Goal: Find specific page/section: Find specific page/section

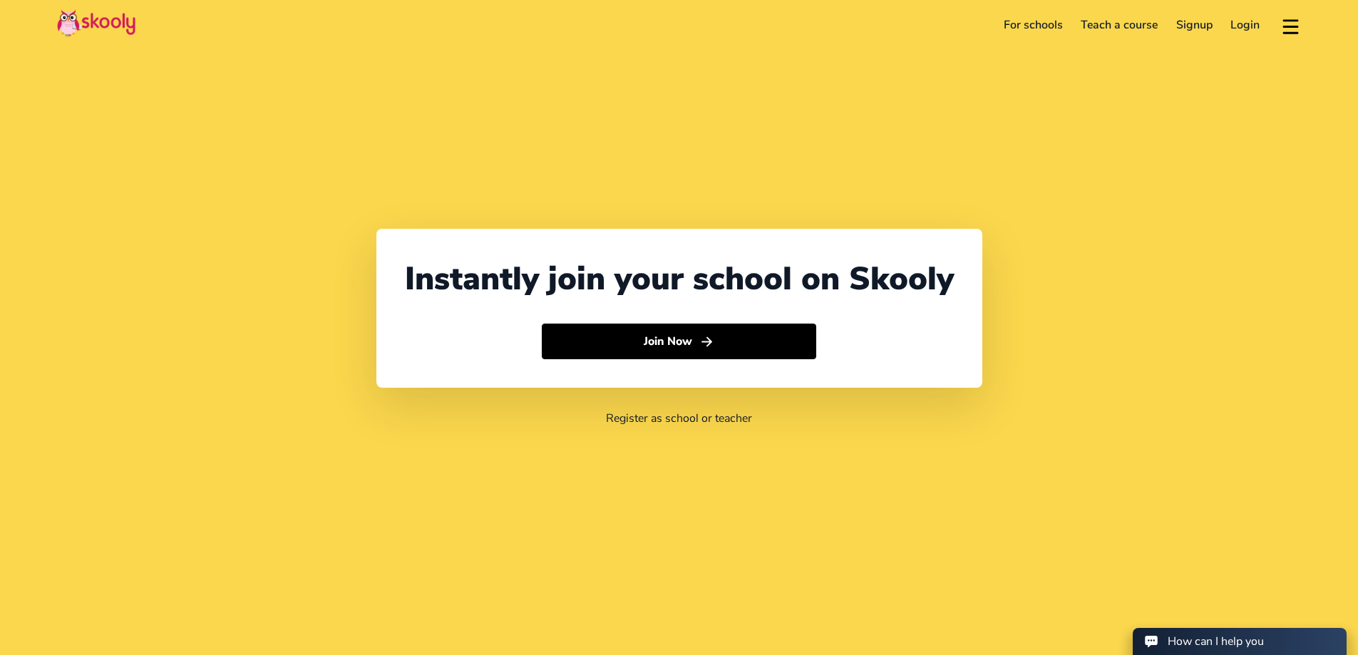
select select "65"
select select "[GEOGRAPHIC_DATA]"
select select "[GEOGRAPHIC_DATA]/[GEOGRAPHIC_DATA]"
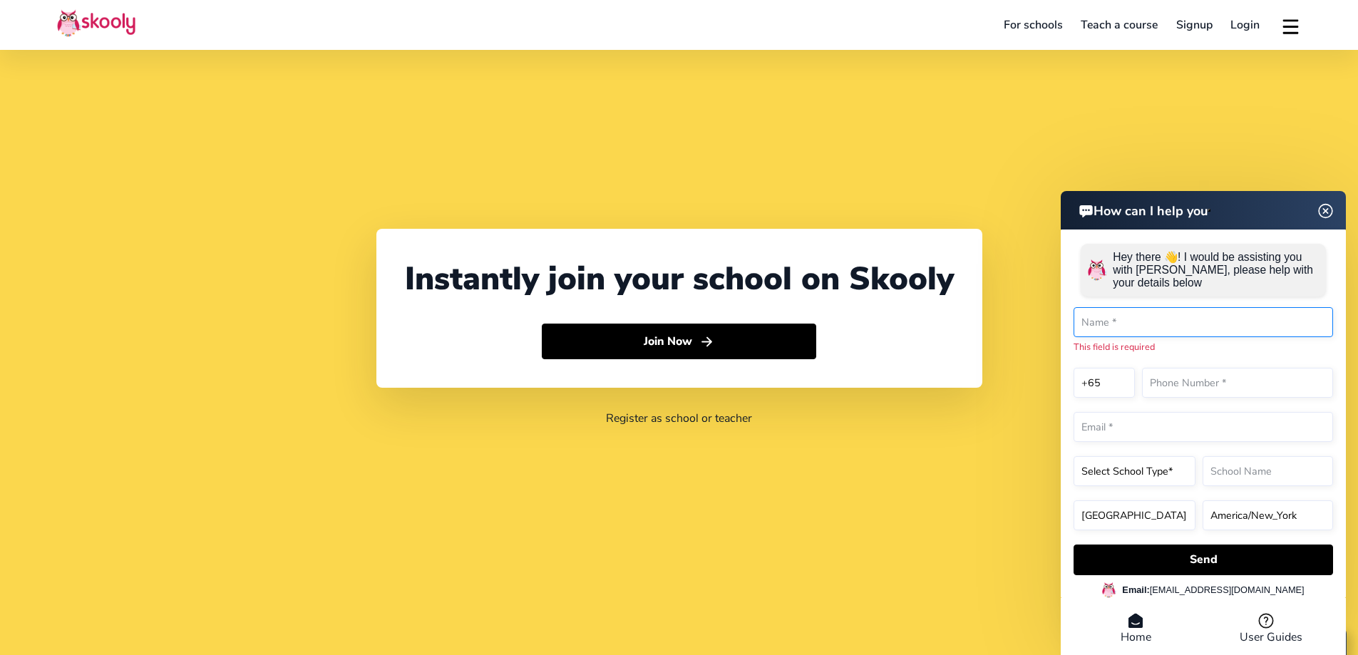
scroll to position [1462, 0]
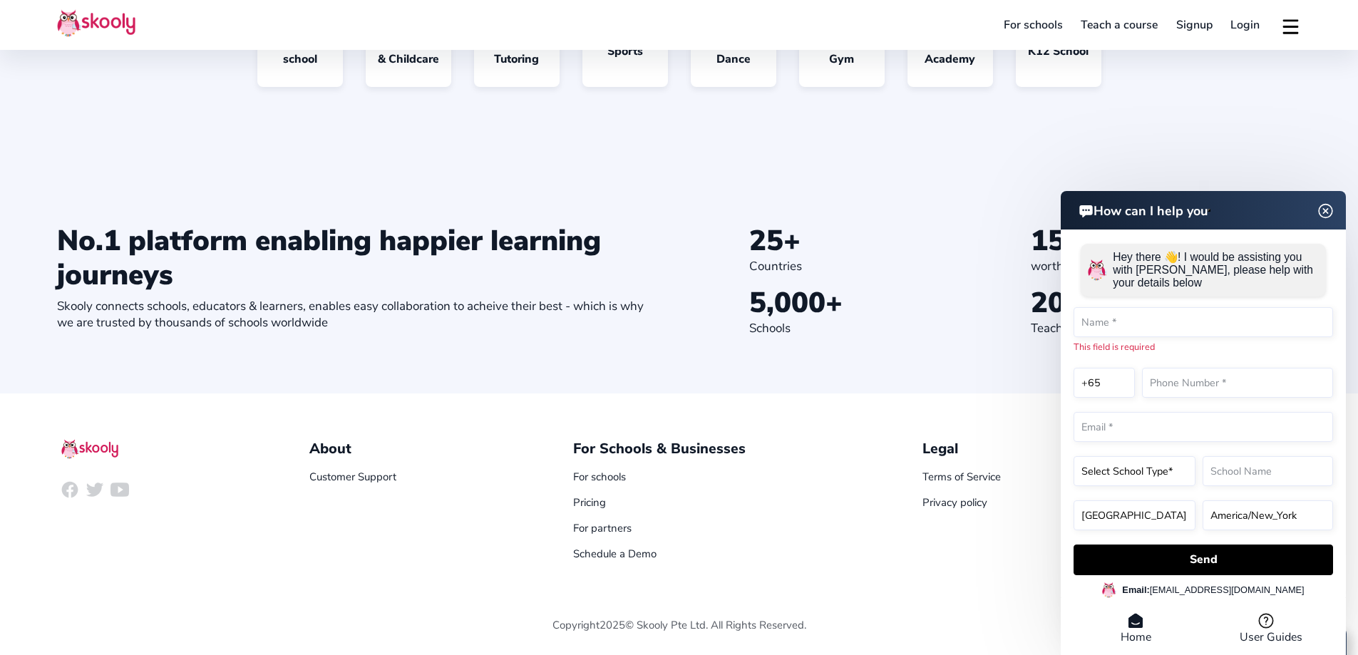
click at [1327, 217] on img at bounding box center [1325, 211] width 27 height 18
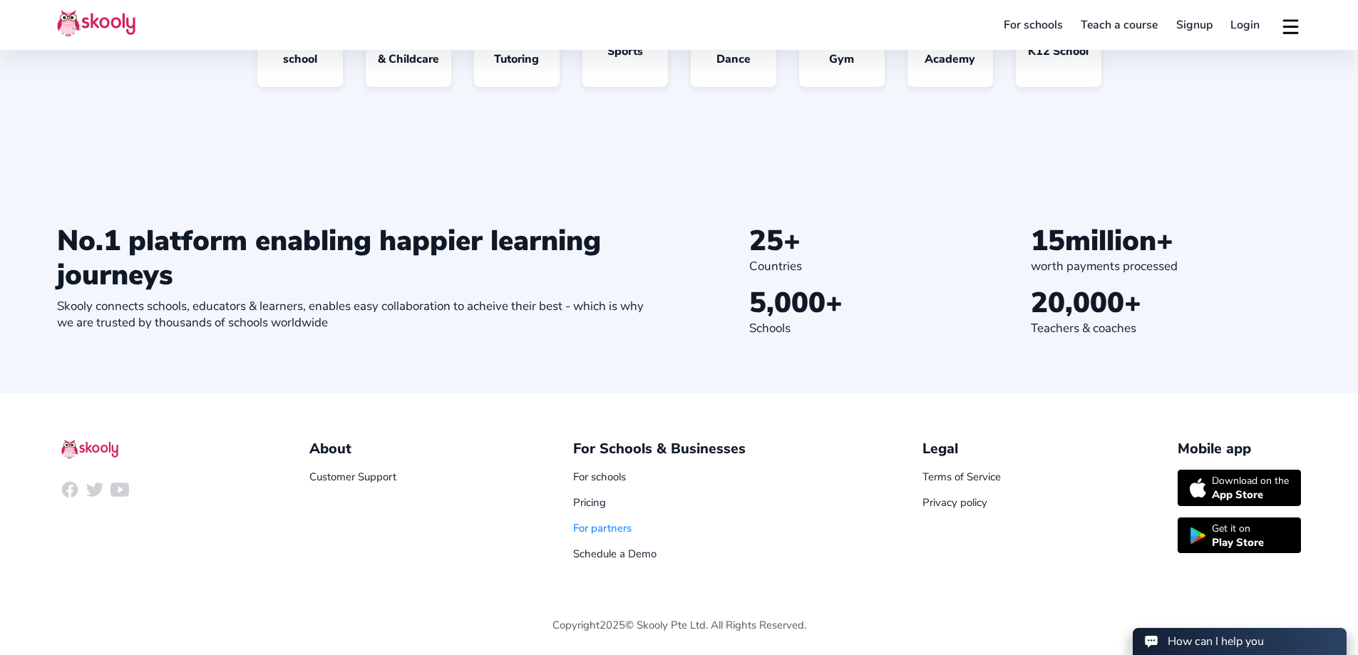
click at [614, 530] on link "For partners" at bounding box center [602, 528] width 58 height 14
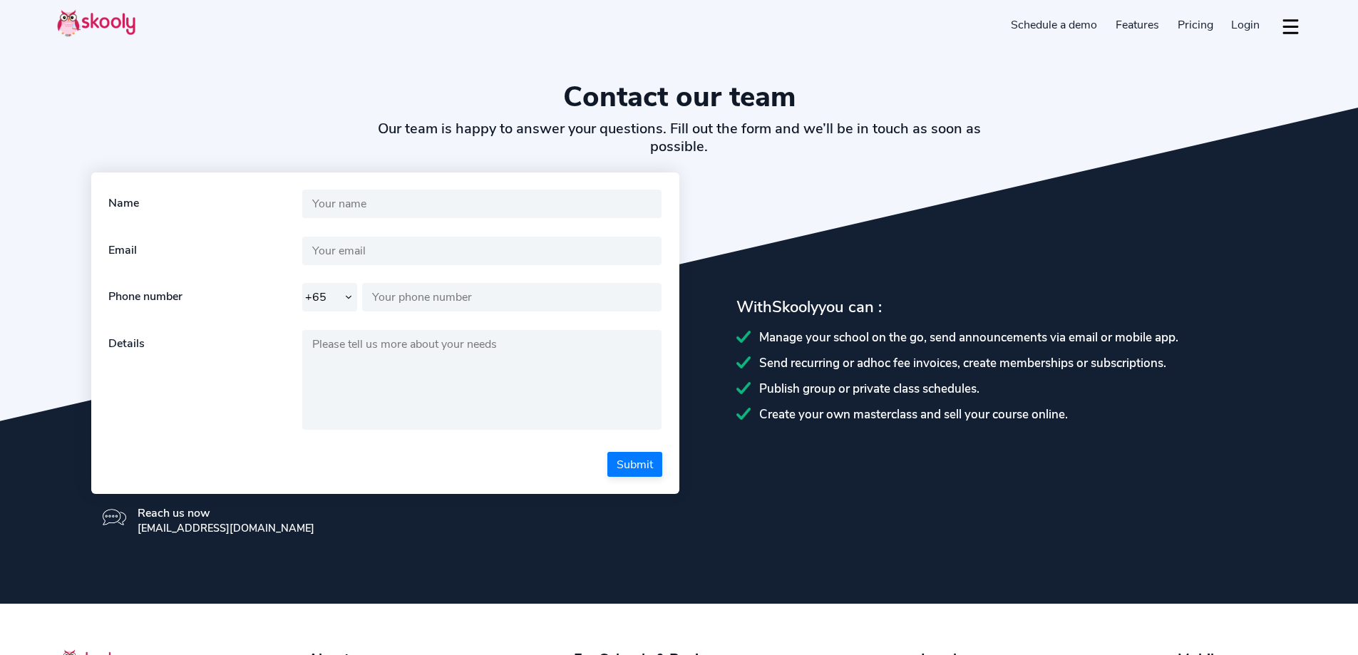
select select "65"
select select "en"
select select "65"
select select "[GEOGRAPHIC_DATA]"
select select "[GEOGRAPHIC_DATA]/[GEOGRAPHIC_DATA]"
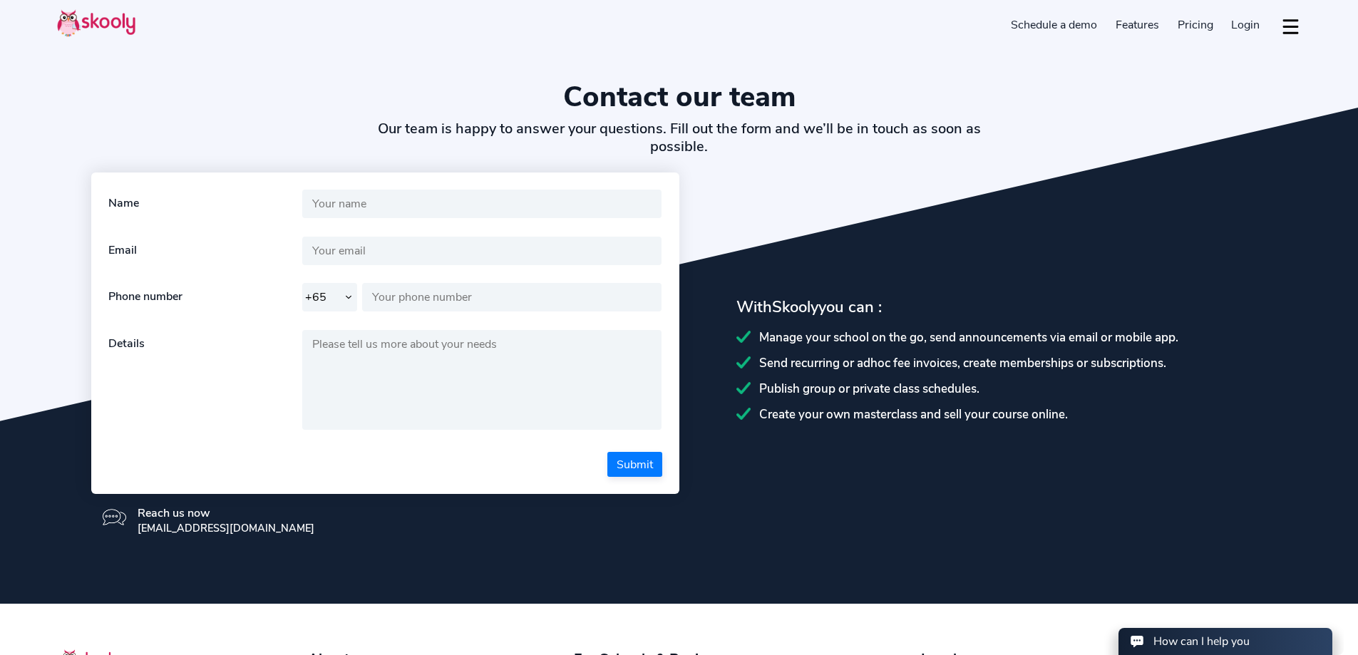
click at [1290, 23] on button "dropdown menu" at bounding box center [1290, 26] width 21 height 33
